Goal: Browse casually

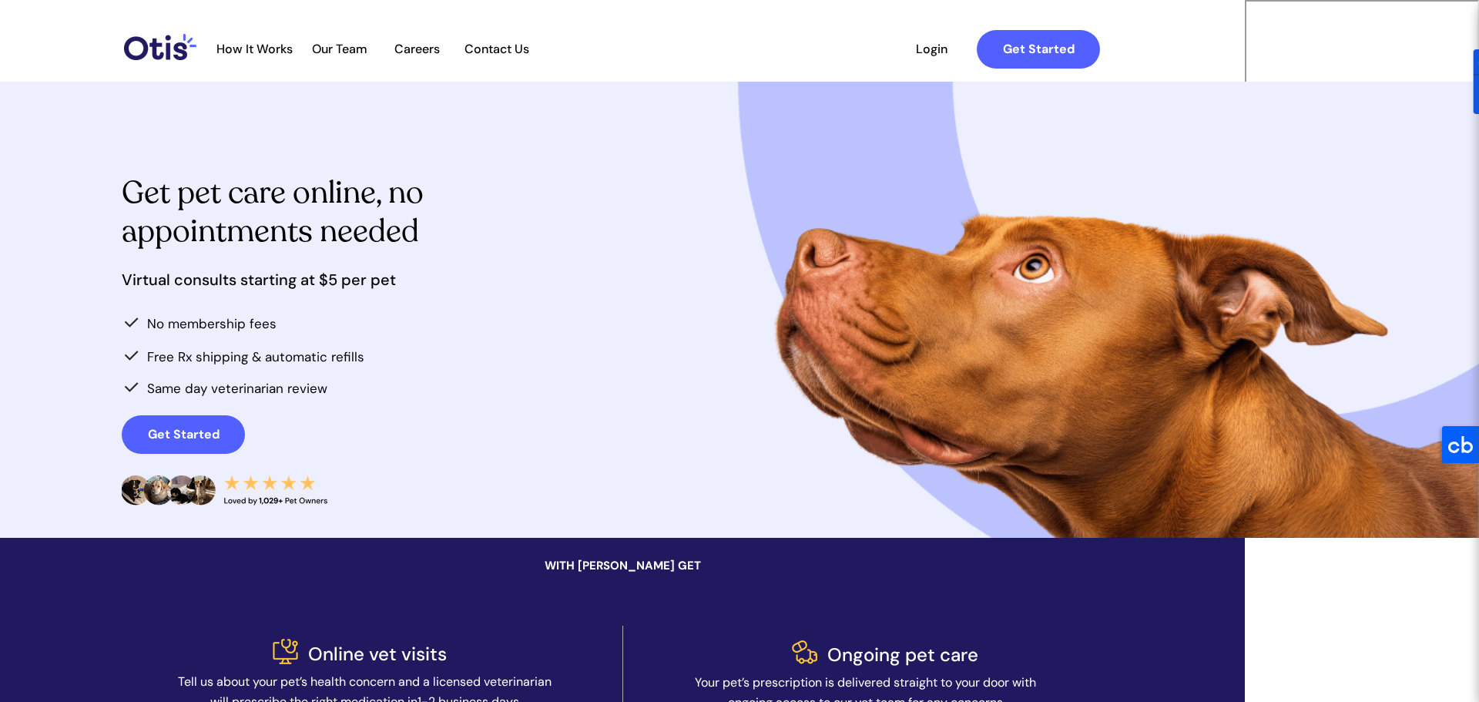
click at [631, 382] on div at bounding box center [740, 310] width 1002 height 456
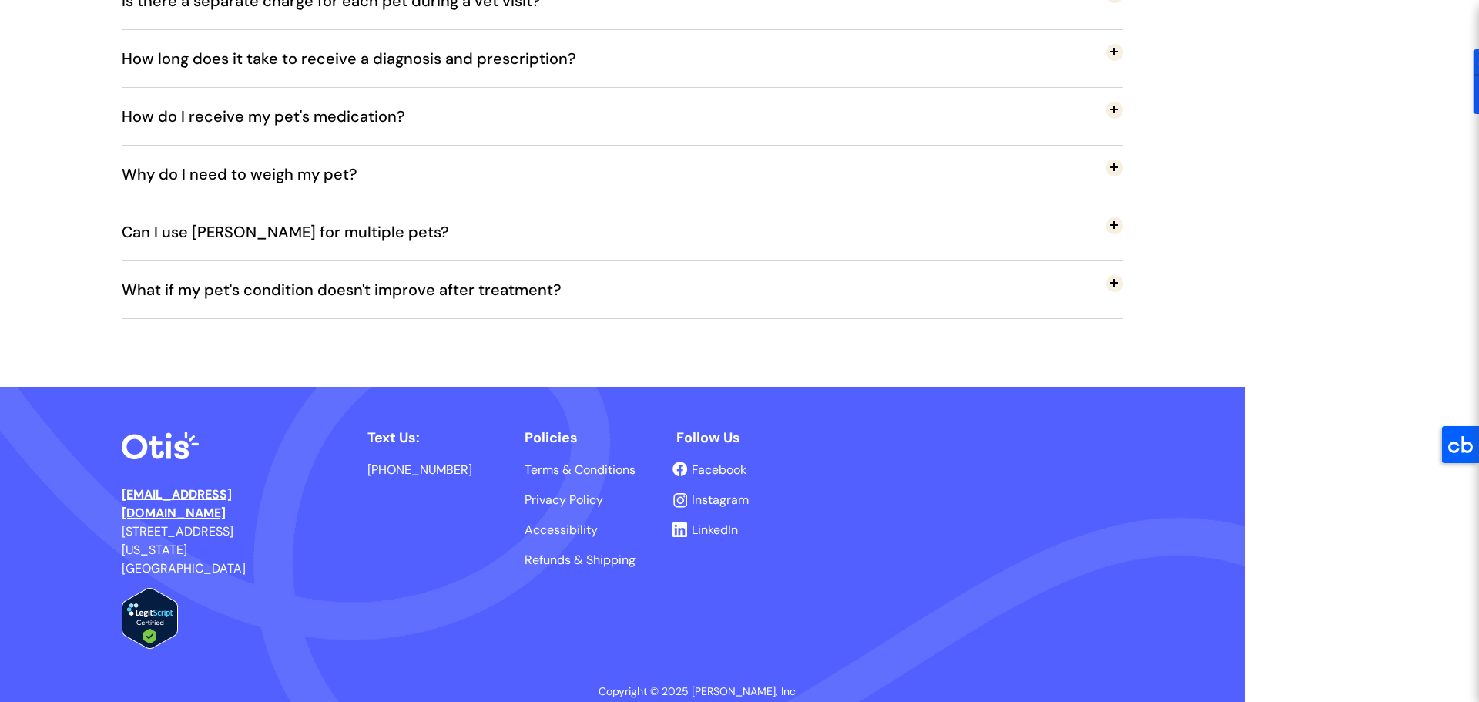
scroll to position [3294, 0]
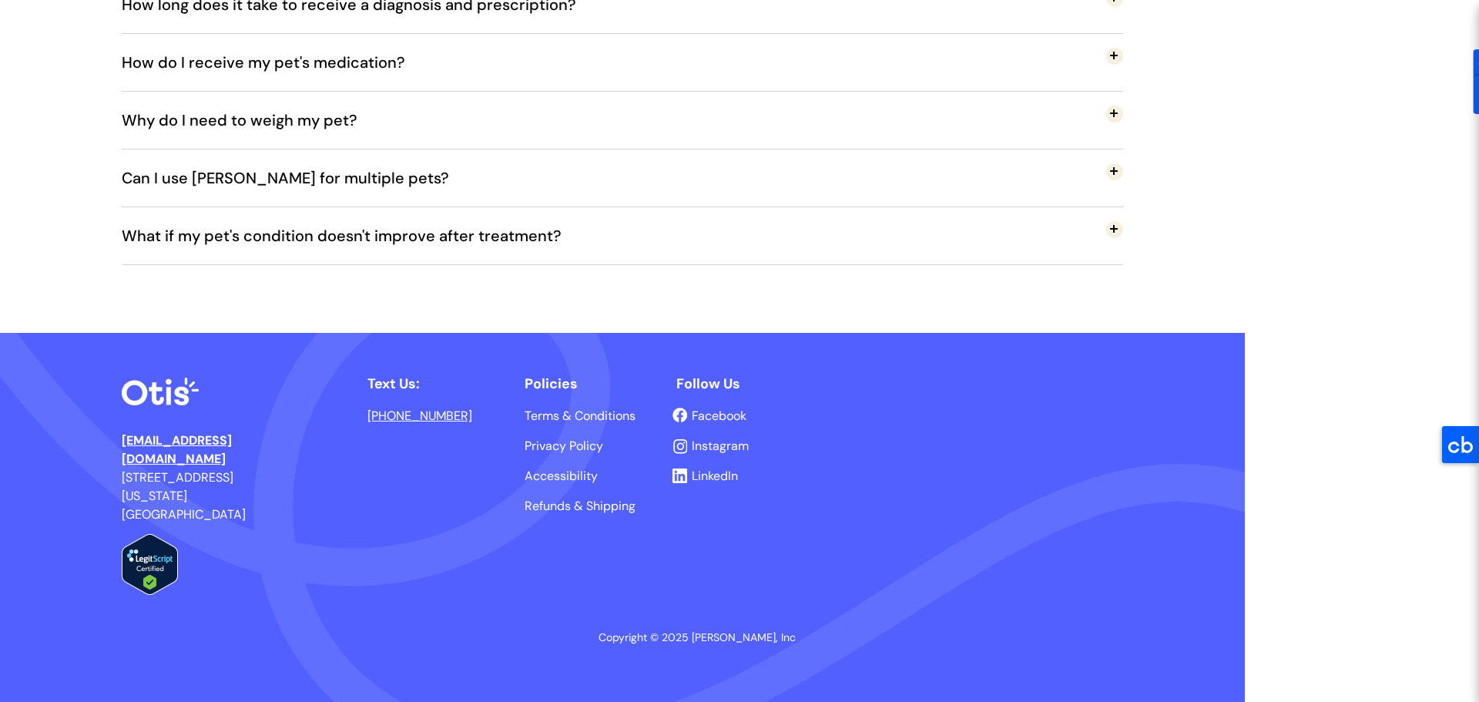
click at [738, 480] on span "LinkedIn" at bounding box center [715, 476] width 46 height 16
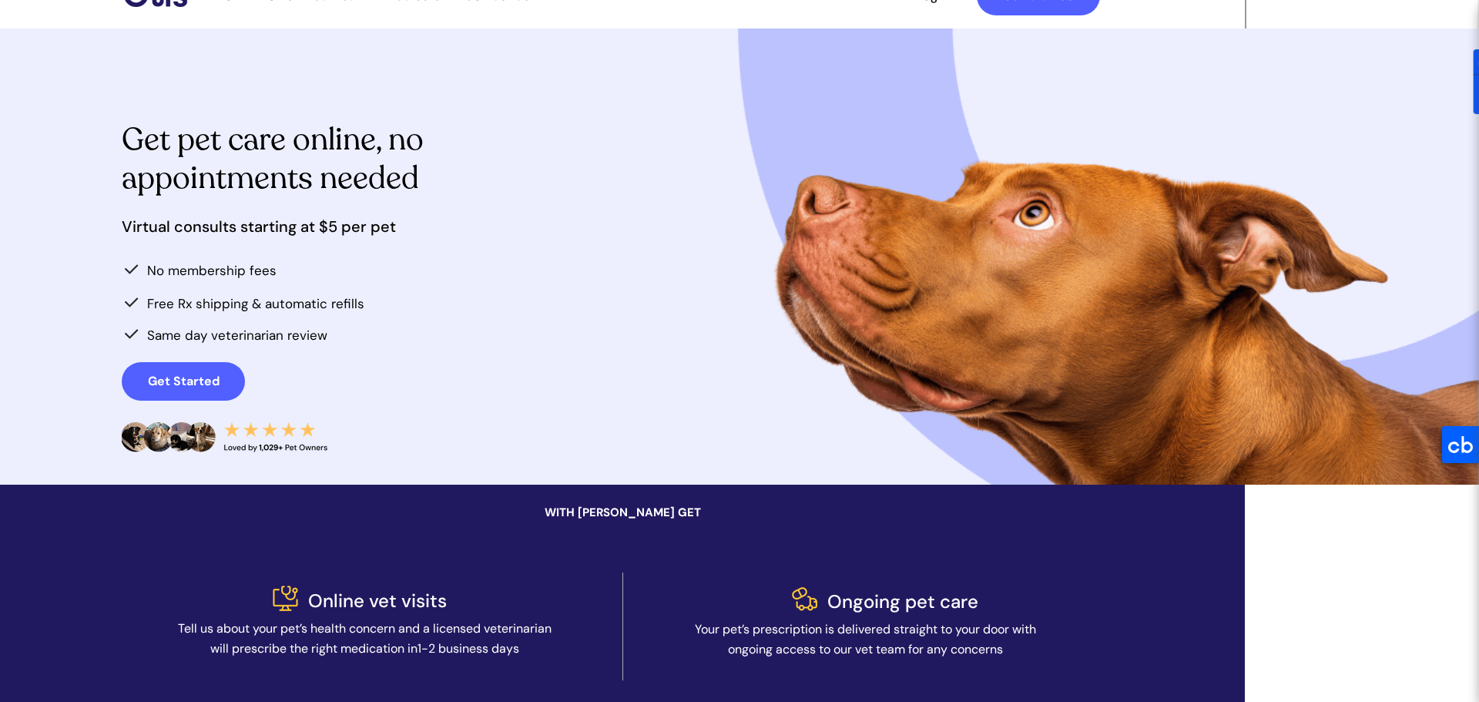
scroll to position [0, 0]
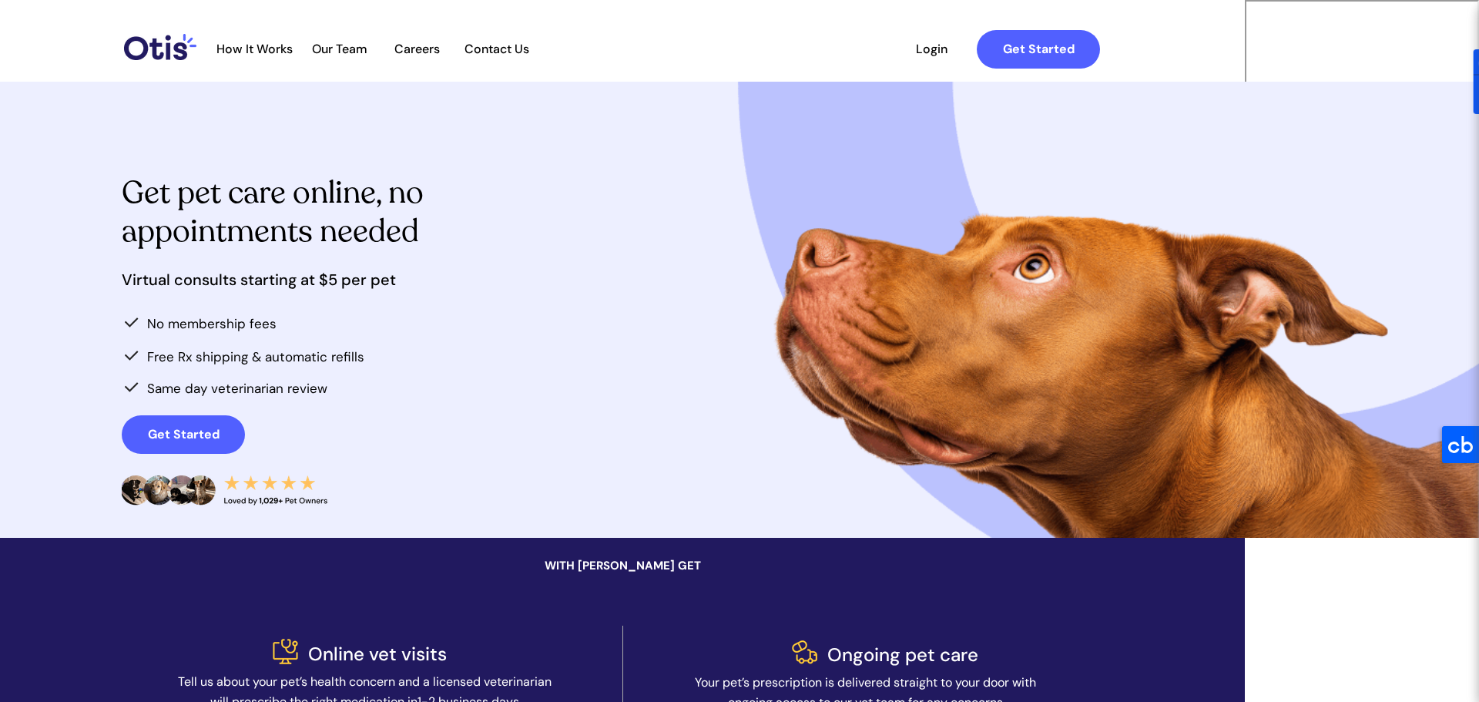
drag, startPoint x: 1451, startPoint y: 584, endPoint x: 1447, endPoint y: 567, distance: 17.4
click at [1245, 585] on div at bounding box center [1245, 351] width 0 height 702
click at [1245, 65] on div at bounding box center [1245, 351] width 0 height 702
click at [1245, 0] on div at bounding box center [1245, 0] width 0 height 0
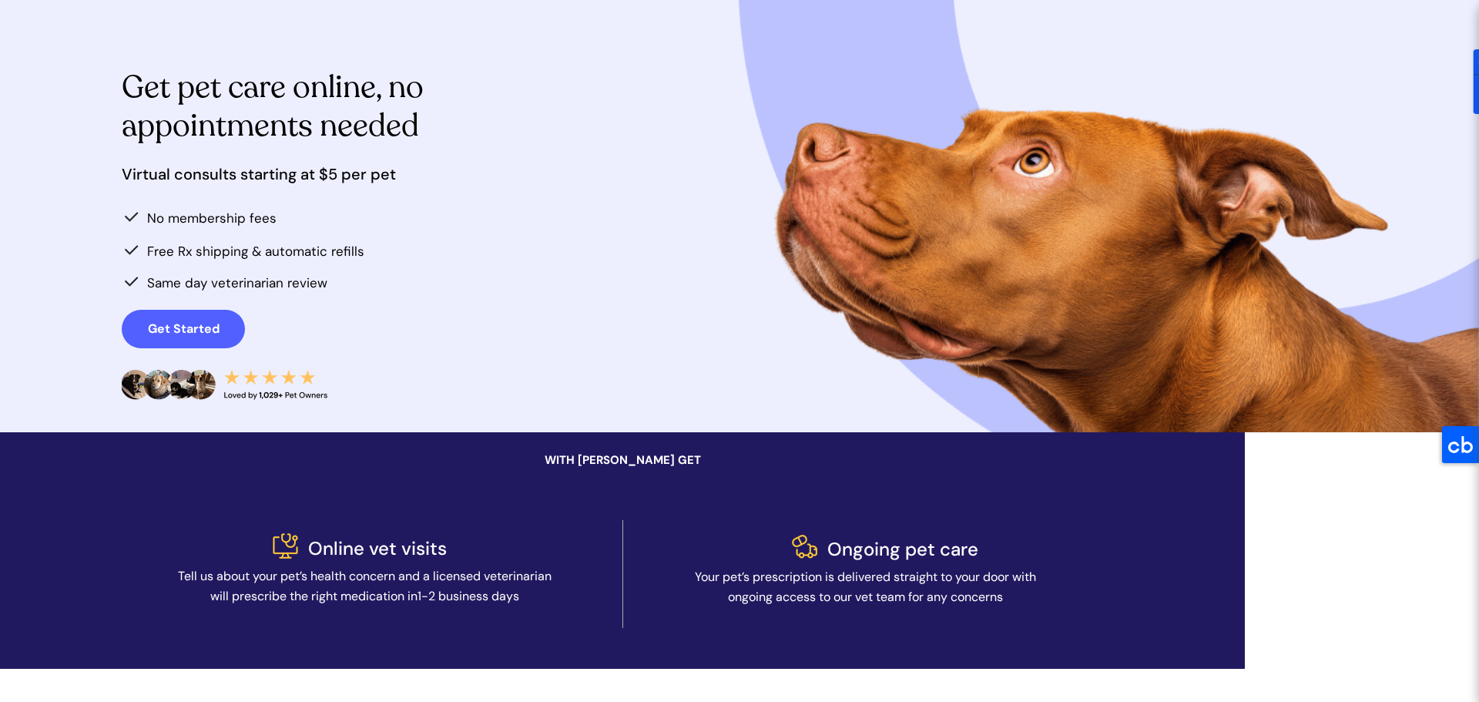
scroll to position [126, 0]
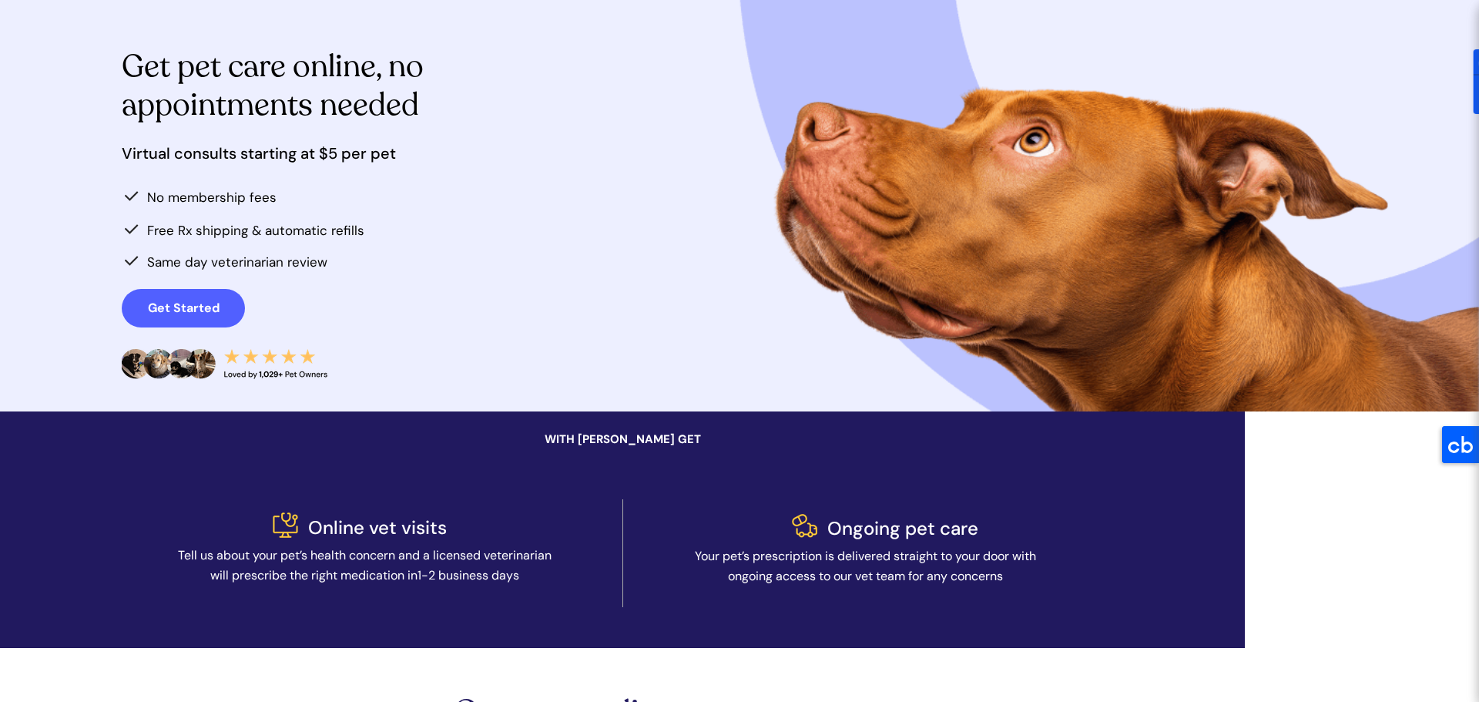
click at [1245, 576] on div at bounding box center [1245, 225] width 0 height 702
click at [1245, 61] on div at bounding box center [1245, 225] width 0 height 702
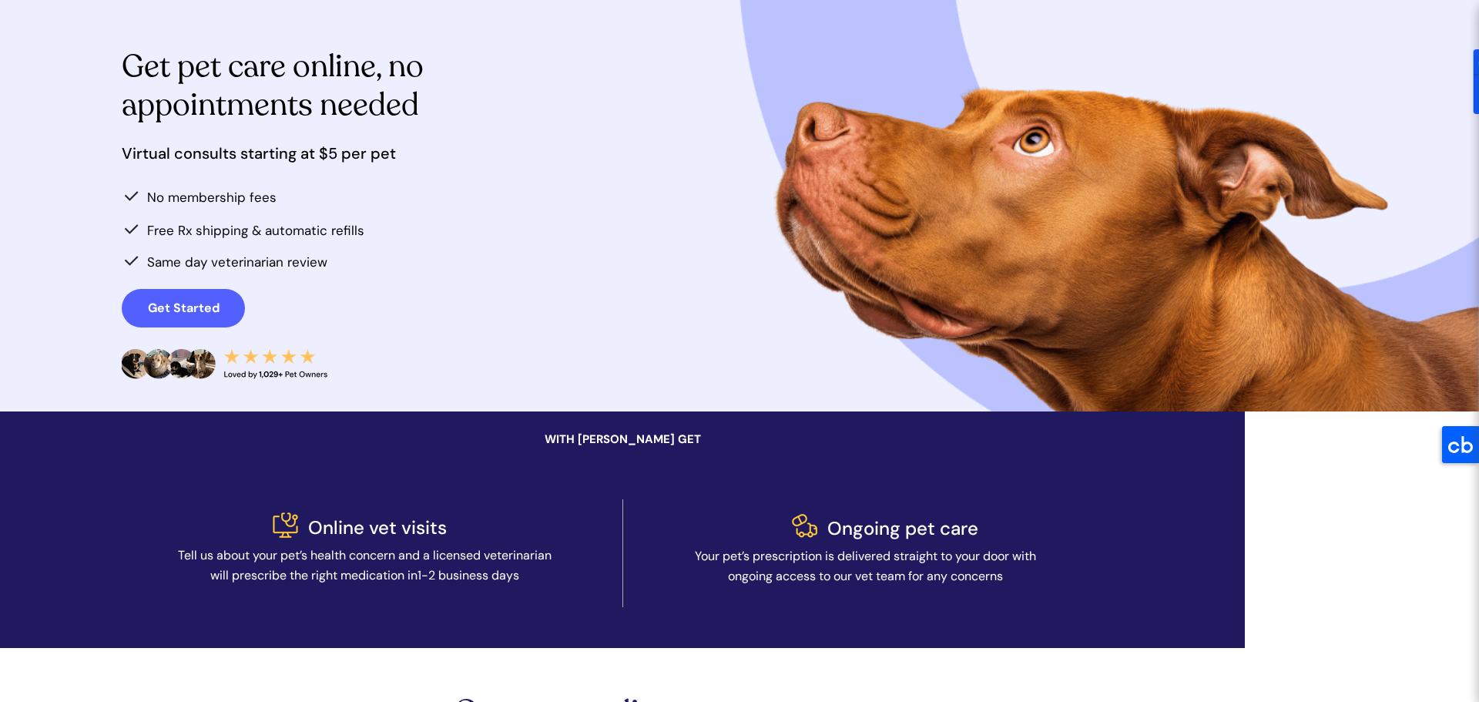
click at [610, 285] on div at bounding box center [740, 183] width 1002 height 456
click at [738, 349] on div at bounding box center [740, 183] width 1002 height 456
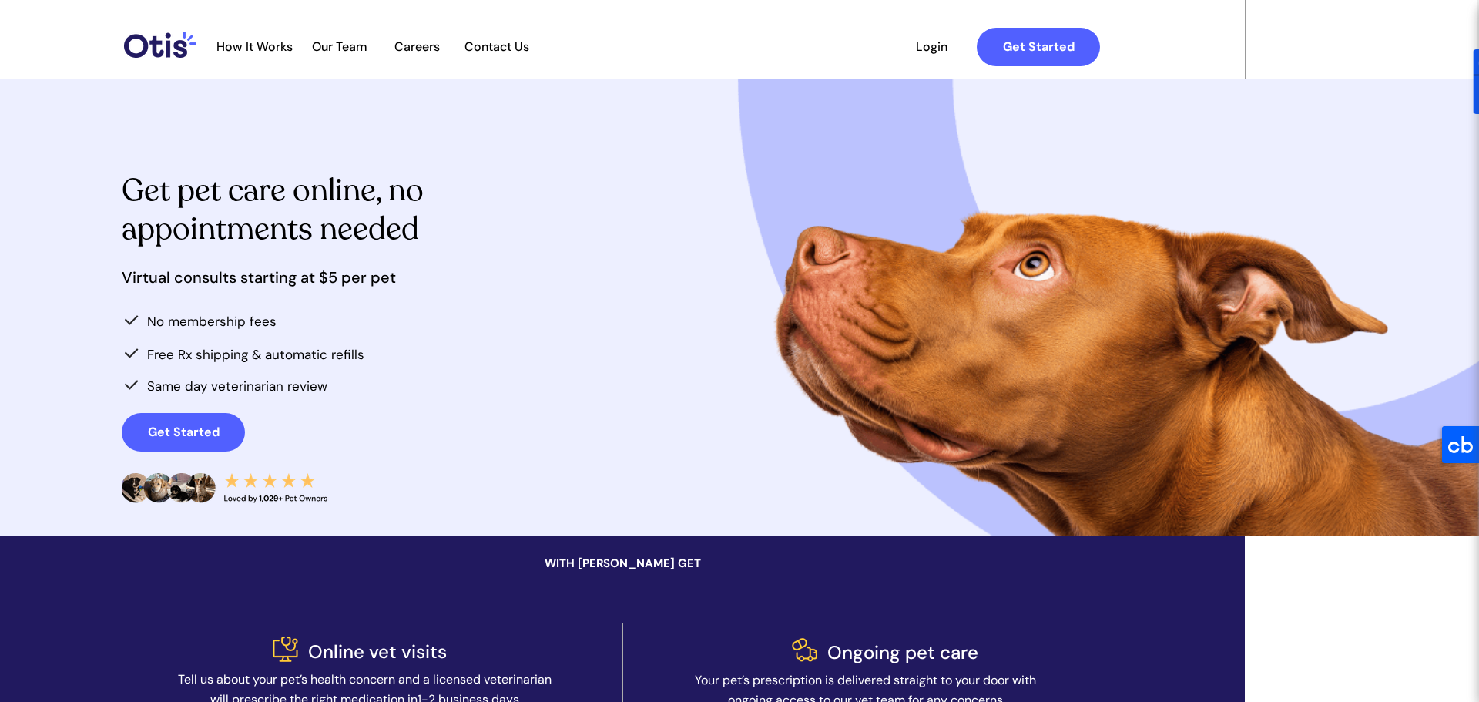
scroll to position [0, 0]
